Goal: Information Seeking & Learning: Learn about a topic

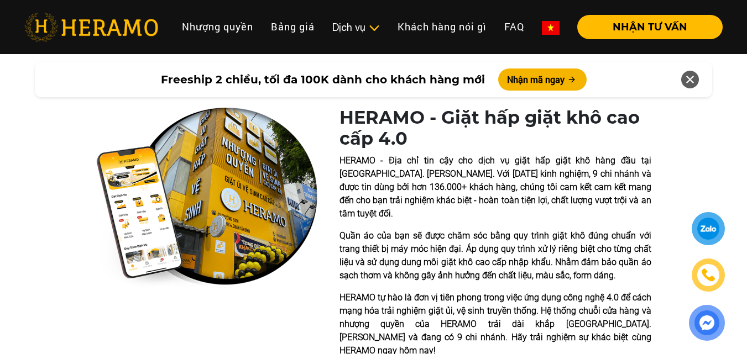
click at [460, 268] on p "Quần áo của bạn sẽ được chăm sóc bằng quy trình giặt khô đúng chuẩn với trang t…" at bounding box center [496, 255] width 312 height 53
click at [424, 291] on p "HERAMO tự hào là đơn vị tiên phong trong việc ứng dụng công nghệ 4.0 để cách mạ…" at bounding box center [496, 324] width 312 height 66
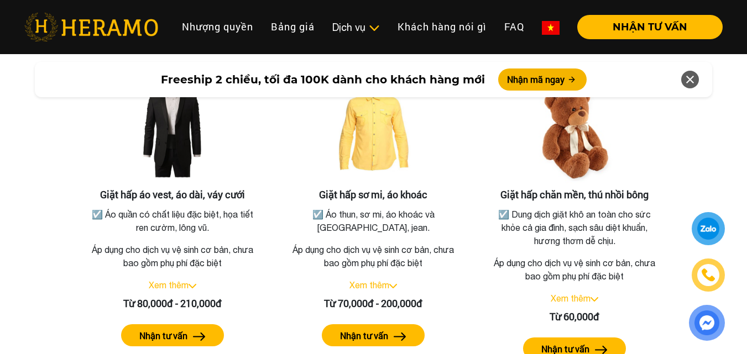
scroll to position [2046, 0]
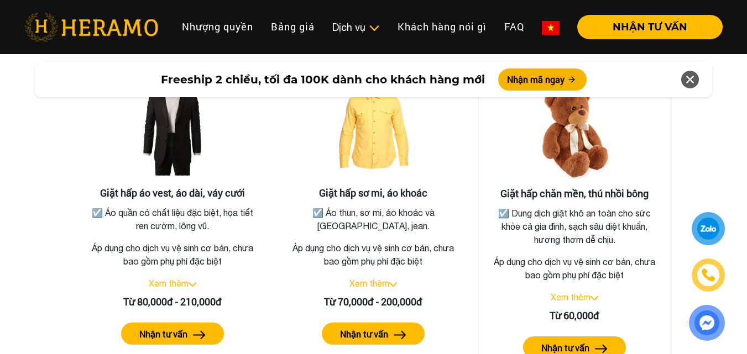
click at [577, 188] on h3 "Giặt hấp chăn mền, thú nhồi bông" at bounding box center [574, 194] width 175 height 12
click at [484, 296] on div "Giặt hấp chăn mền, thú nhồi bông ☑️ Dung dịch giặt khô an toàn cho sức khỏe cả …" at bounding box center [575, 223] width 194 height 311
click at [567, 293] on link "Xem thêm" at bounding box center [571, 298] width 40 height 10
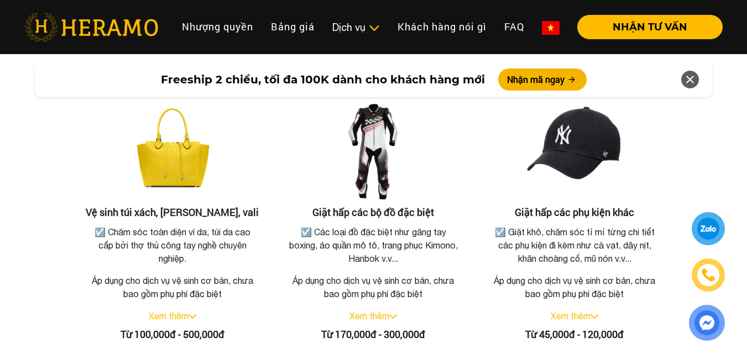
scroll to position [2267, 0]
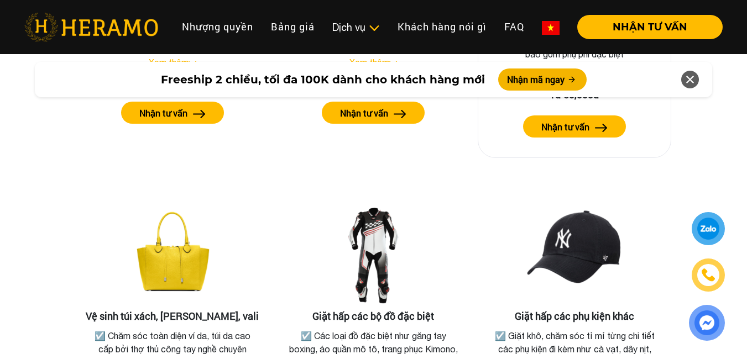
click at [564, 121] on label "Nhận tư vấn" at bounding box center [565, 127] width 48 height 13
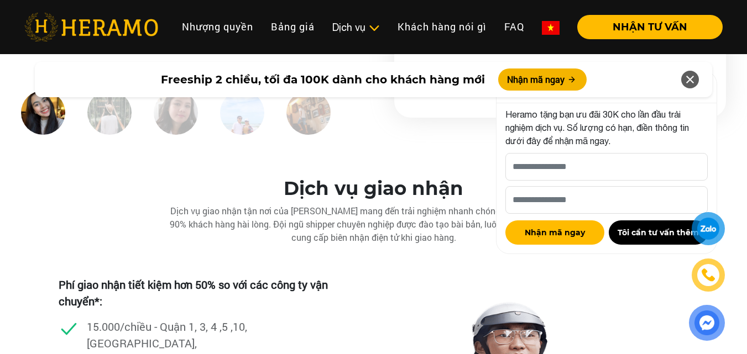
scroll to position [3152, 0]
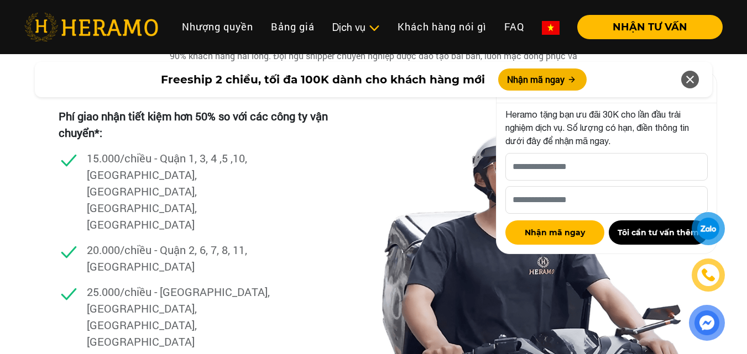
click at [689, 76] on icon at bounding box center [689, 80] width 13 height 20
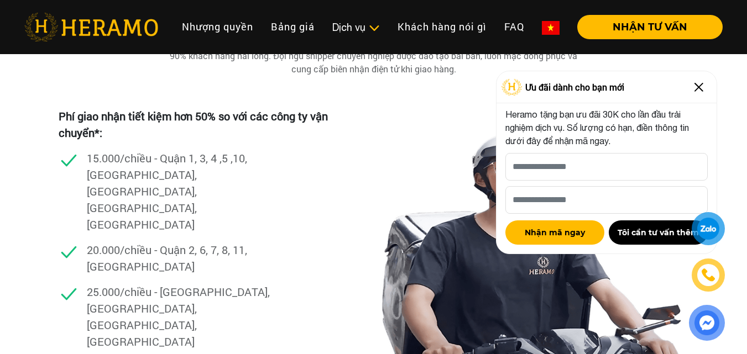
click at [702, 91] on img at bounding box center [699, 88] width 18 height 18
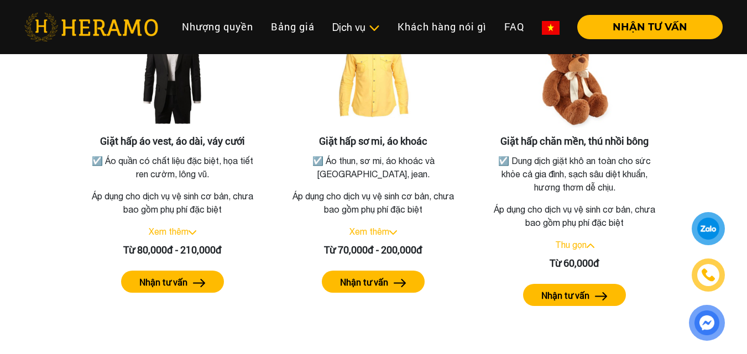
scroll to position [2101, 0]
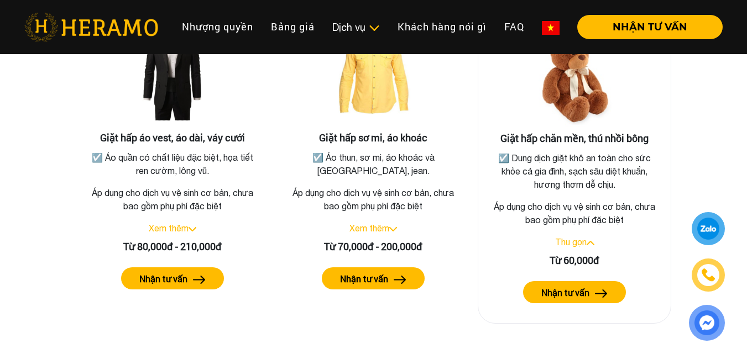
drag, startPoint x: 572, startPoint y: 274, endPoint x: 571, endPoint y: 326, distance: 52.0
click at [571, 286] on label "Nhận tư vấn" at bounding box center [565, 292] width 48 height 13
